Goal: Obtain resource: Download file/media

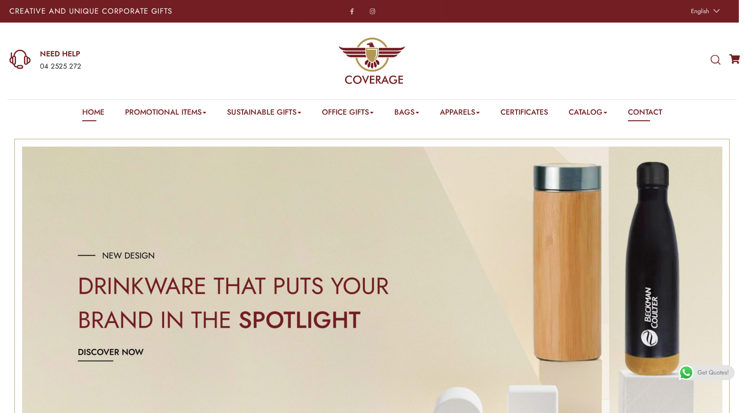
click at [647, 117] on link "Contact" at bounding box center [645, 114] width 34 height 15
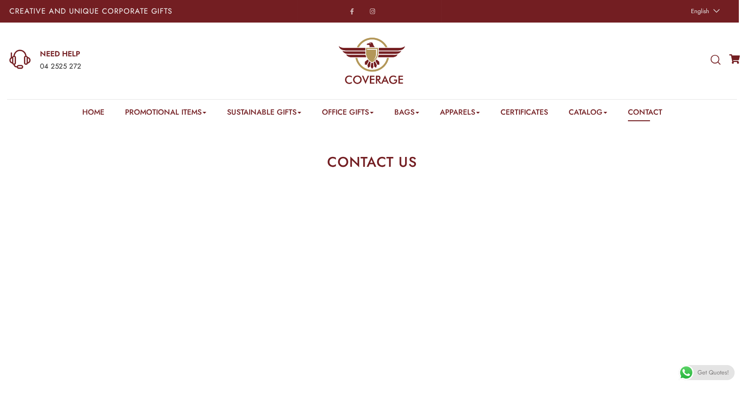
click at [649, 109] on e-page-transition at bounding box center [372, 206] width 744 height 413
click at [653, 117] on link "Contact" at bounding box center [645, 114] width 34 height 15
click at [596, 117] on e-page-transition at bounding box center [372, 206] width 744 height 413
click at [593, 118] on link "Catalog" at bounding box center [588, 114] width 39 height 15
click at [594, 140] on link "2025 Catalog – Coverage" at bounding box center [620, 139] width 74 height 12
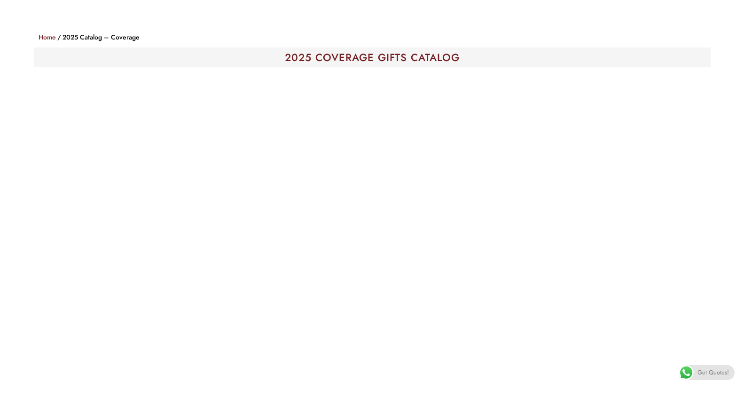
scroll to position [160, 0]
